Goal: Submit feedback/report problem

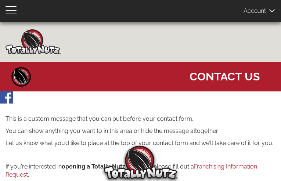
type input "RNAJUTGwx"
type input "[EMAIL_ADDRESS][DOMAIN_NAME]"
type input "9943939197"
